Goal: Navigation & Orientation: Understand site structure

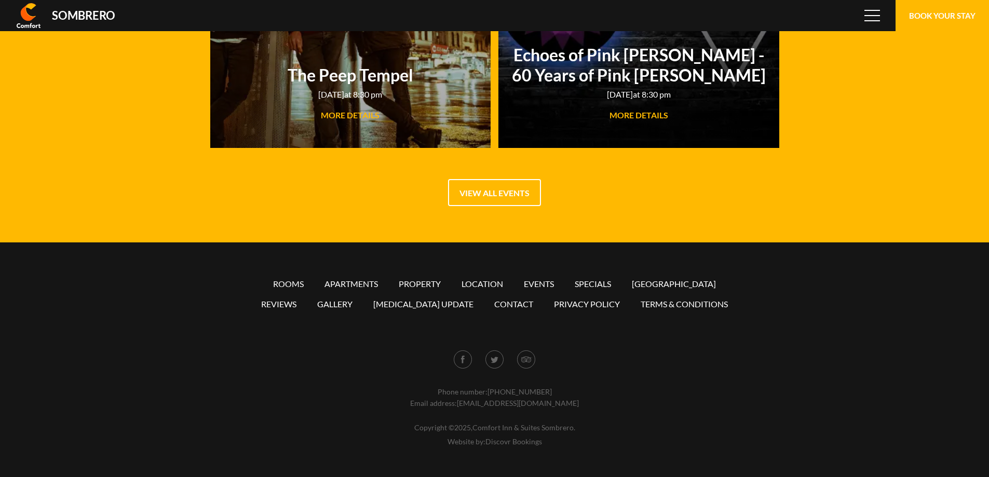
scroll to position [69328, 0]
click at [481, 281] on link "Location" at bounding box center [482, 284] width 42 height 10
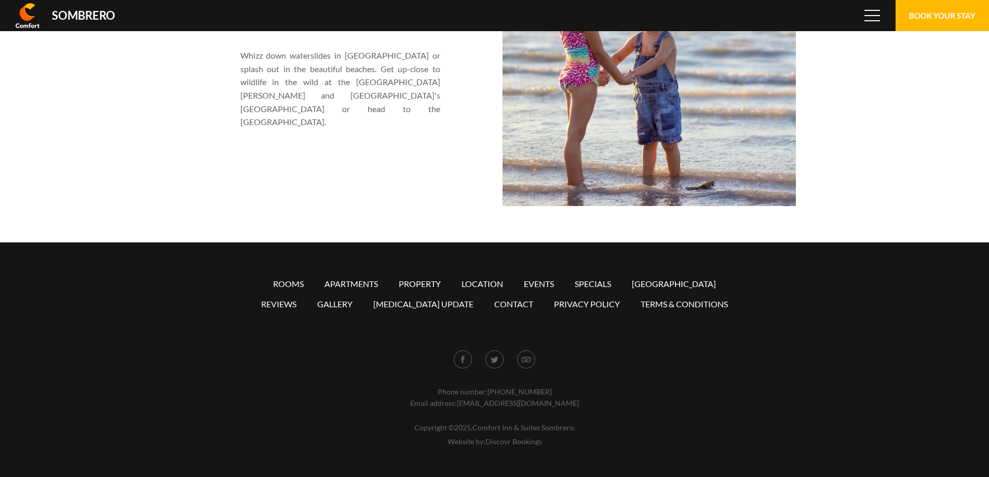
scroll to position [69328, 0]
click at [411, 290] on ul "Rooms Apartments Property Location Events Specials [GEOGRAPHIC_DATA] Reviews Ga…" at bounding box center [495, 294] width 490 height 40
click at [411, 284] on link "Property" at bounding box center [420, 284] width 42 height 10
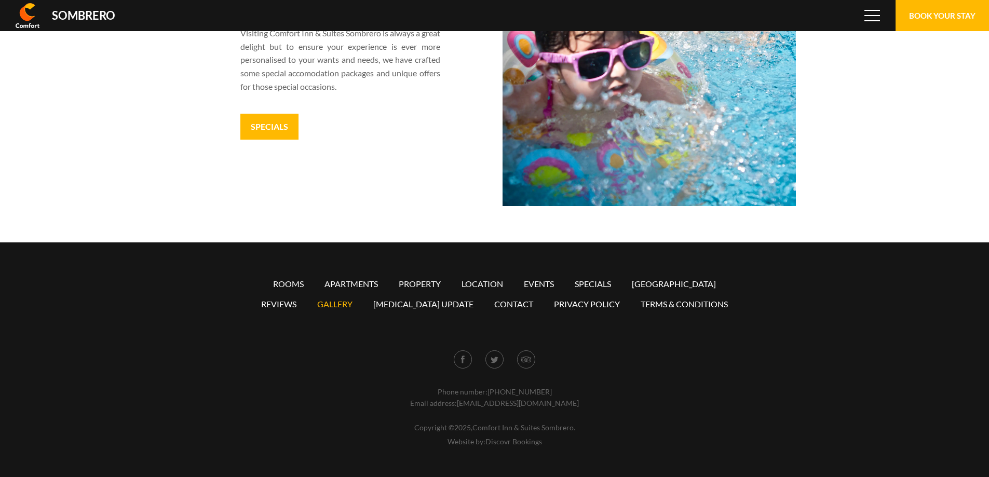
click at [352, 304] on link "Gallery" at bounding box center [334, 304] width 35 height 10
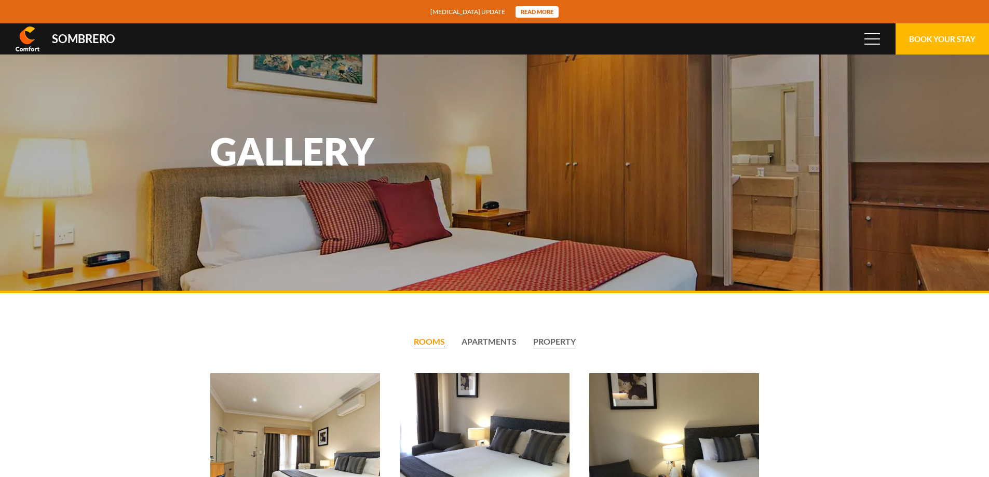
click at [569, 340] on li "Property" at bounding box center [554, 342] width 43 height 12
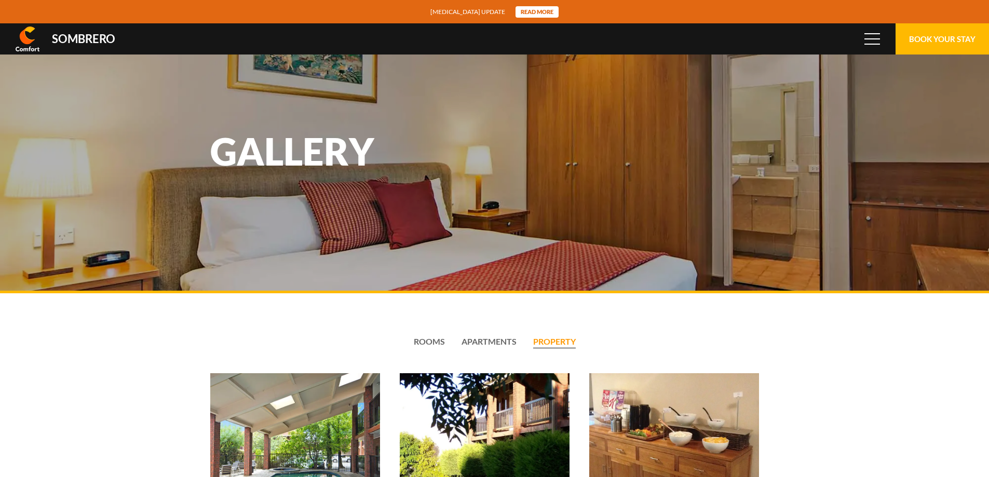
click at [94, 42] on div "Sombrero" at bounding box center [83, 38] width 63 height 11
